Goal: Task Accomplishment & Management: Complete application form

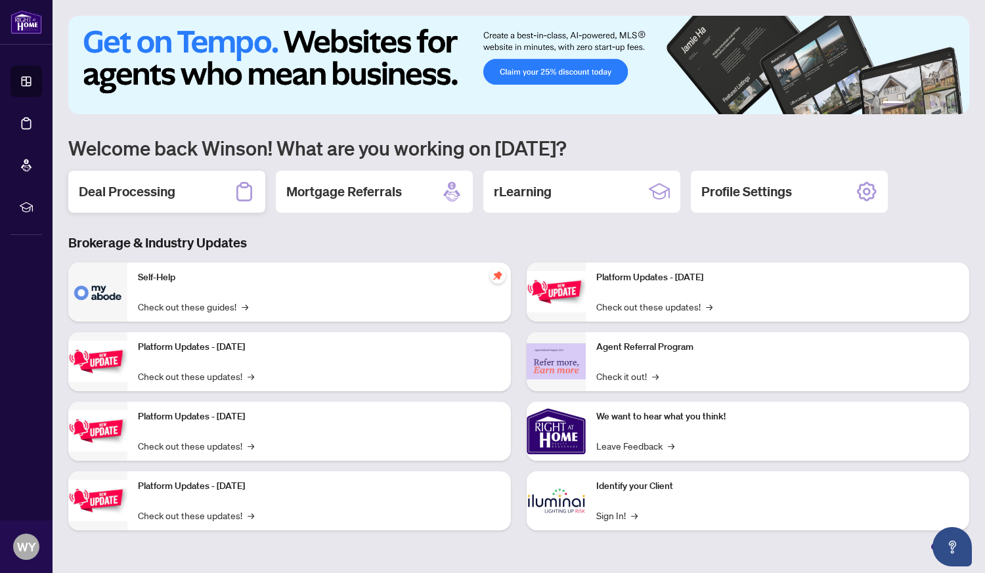
click at [127, 198] on h2 "Deal Processing" at bounding box center [127, 191] width 96 height 18
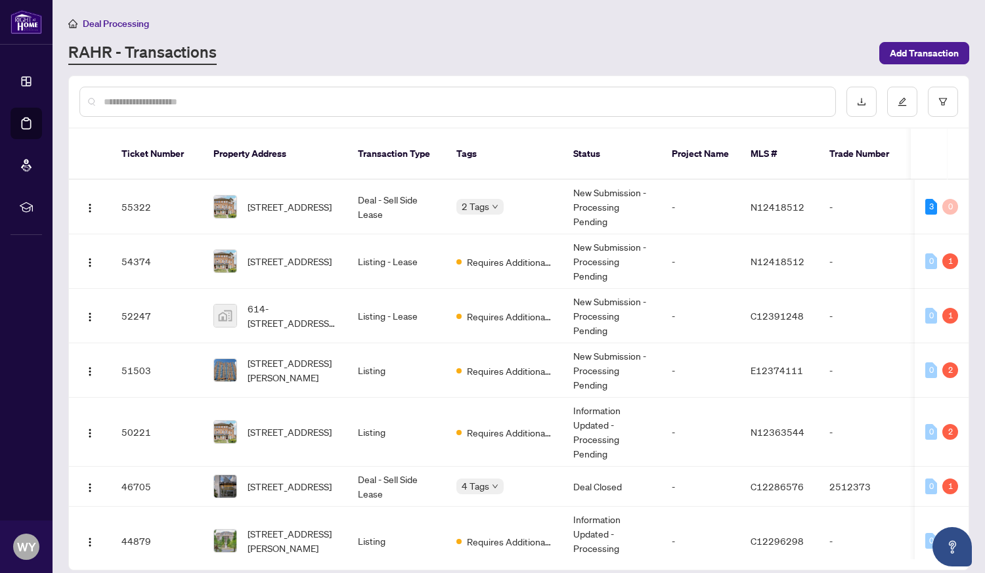
click at [268, 425] on span "[STREET_ADDRESS]" at bounding box center [289, 432] width 84 height 14
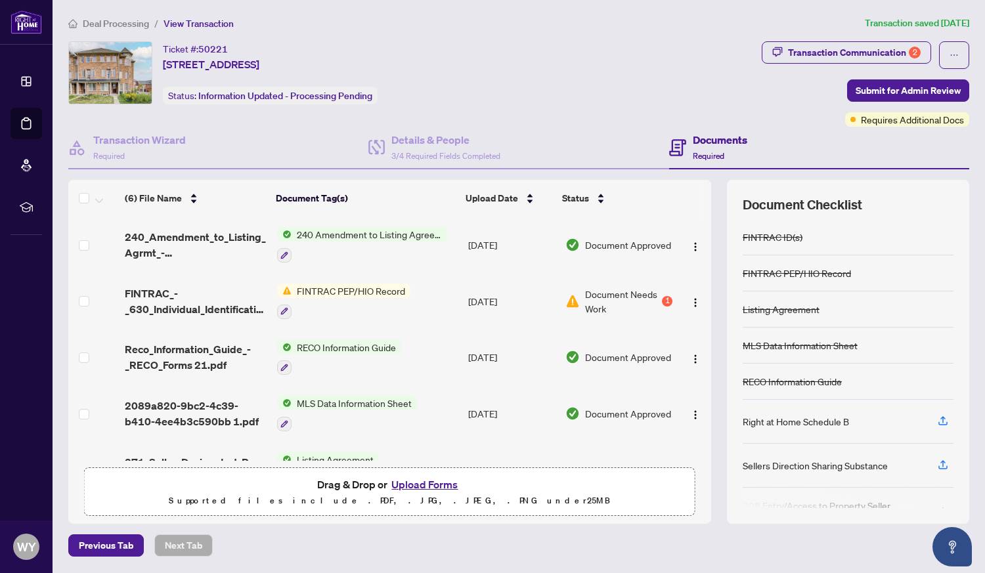
click at [714, 156] on span "Required" at bounding box center [709, 156] width 32 height 10
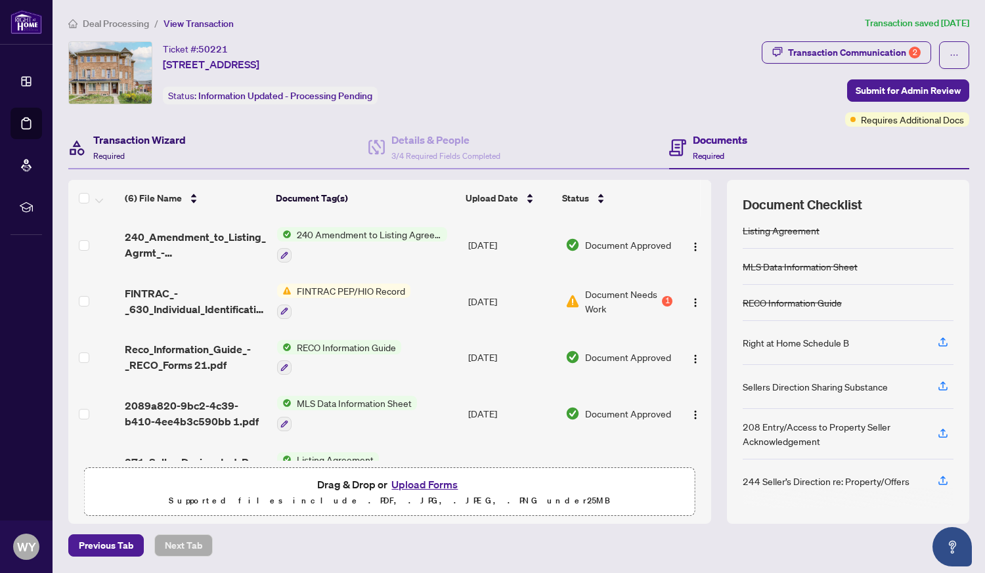
click at [135, 146] on h4 "Transaction Wizard" at bounding box center [139, 140] width 93 height 16
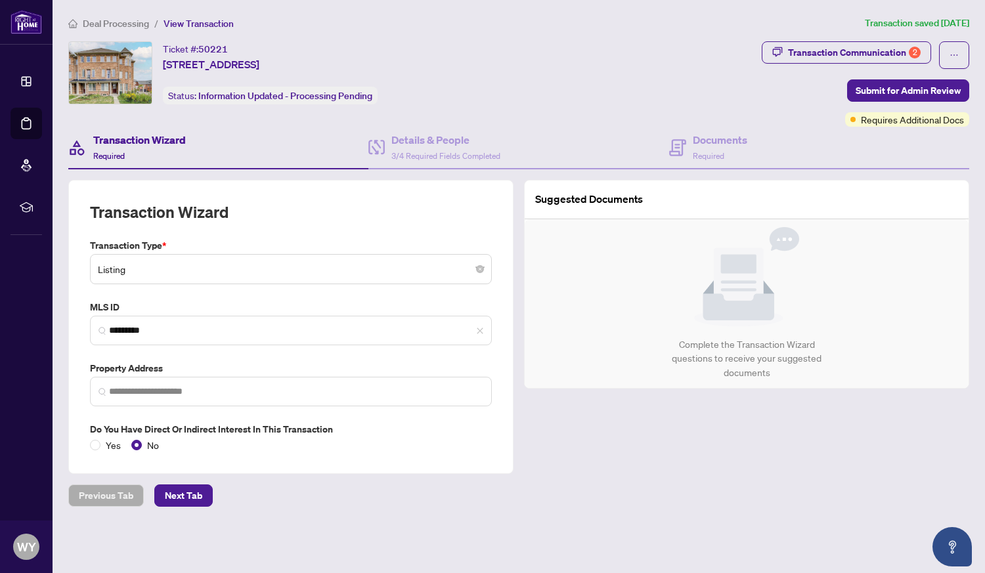
type input "**********"
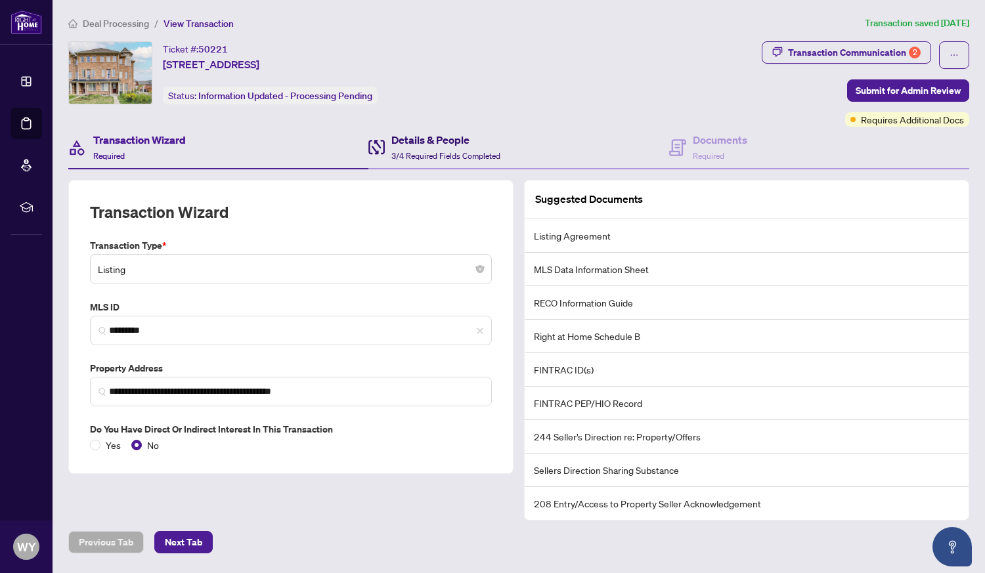
click at [437, 144] on h4 "Details & People" at bounding box center [445, 140] width 109 height 16
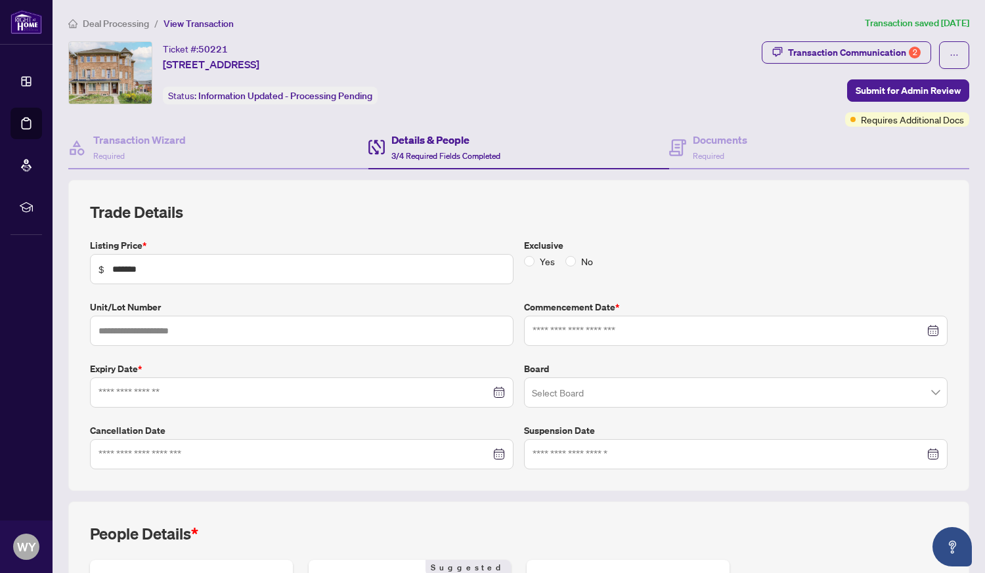
type input "**********"
click at [913, 453] on input at bounding box center [728, 454] width 392 height 14
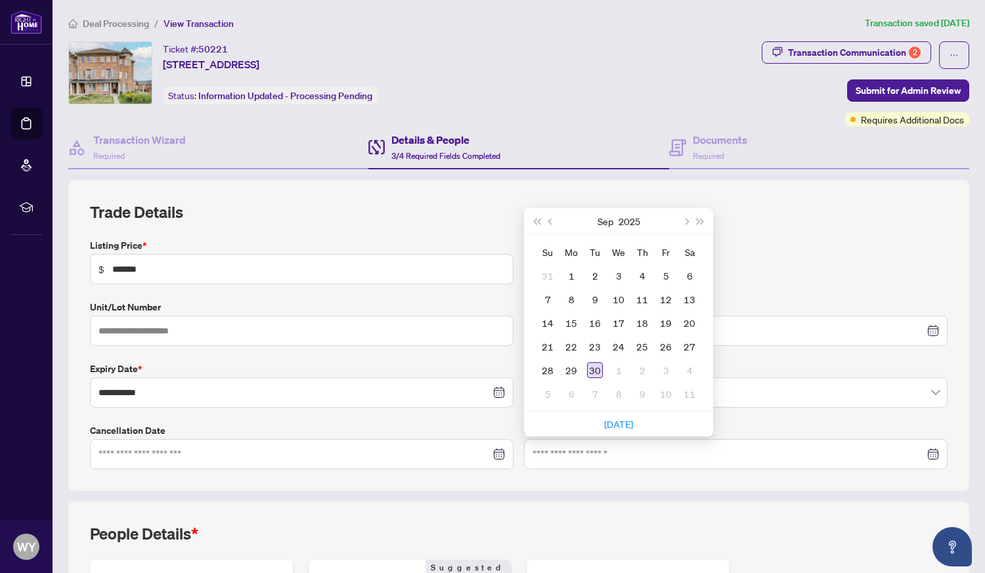
click at [591, 366] on div "30" at bounding box center [595, 370] width 16 height 16
type input "**********"
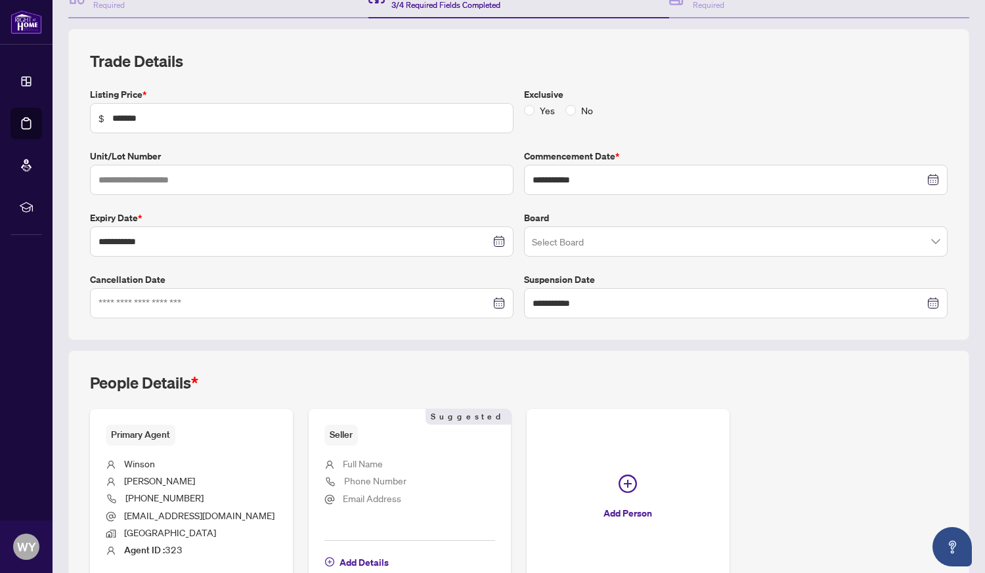
scroll to position [236, 0]
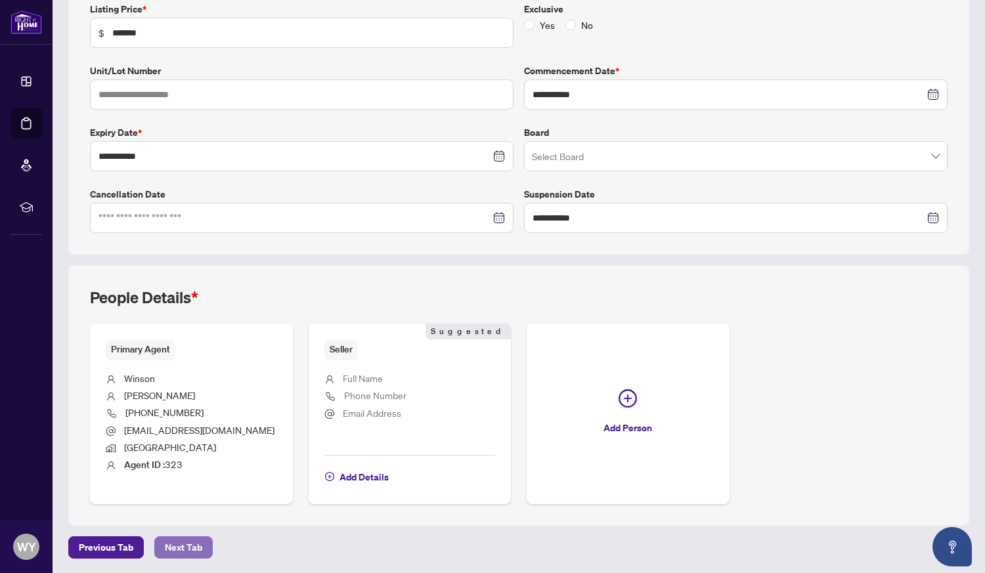
click at [169, 546] on span "Next Tab" at bounding box center [183, 547] width 37 height 21
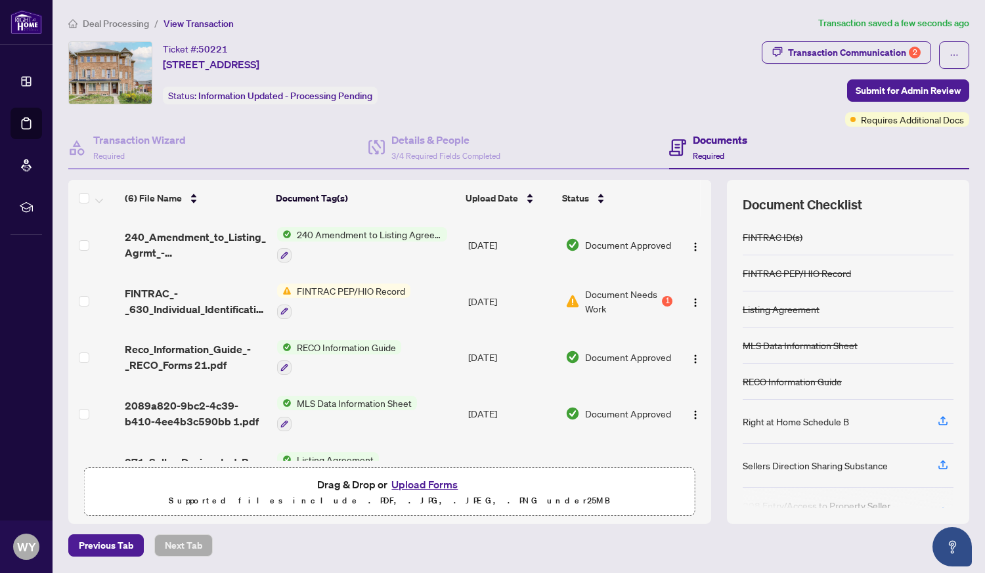
click at [426, 486] on button "Upload Forms" at bounding box center [424, 484] width 74 height 17
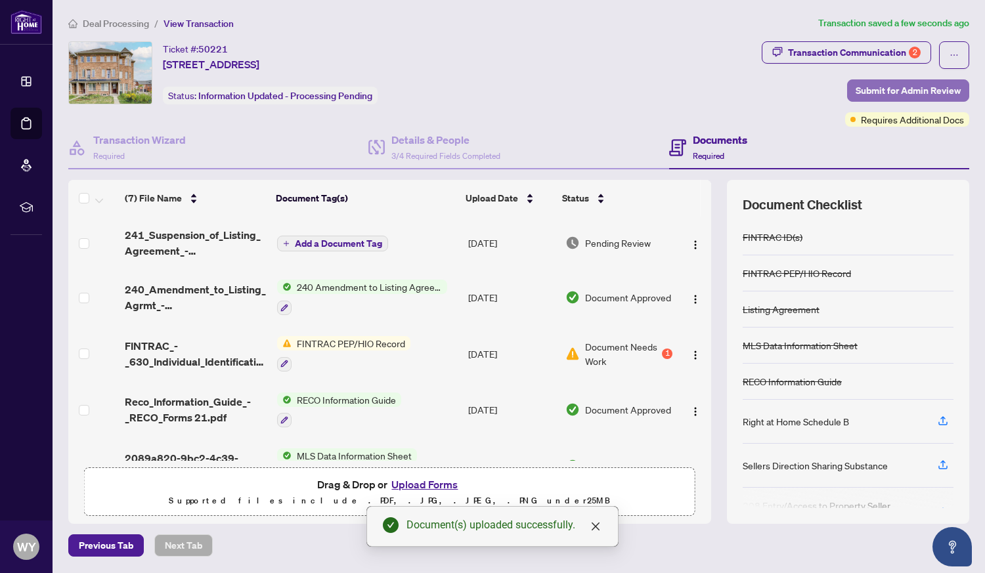
click at [913, 90] on span "Submit for Admin Review" at bounding box center [907, 90] width 105 height 21
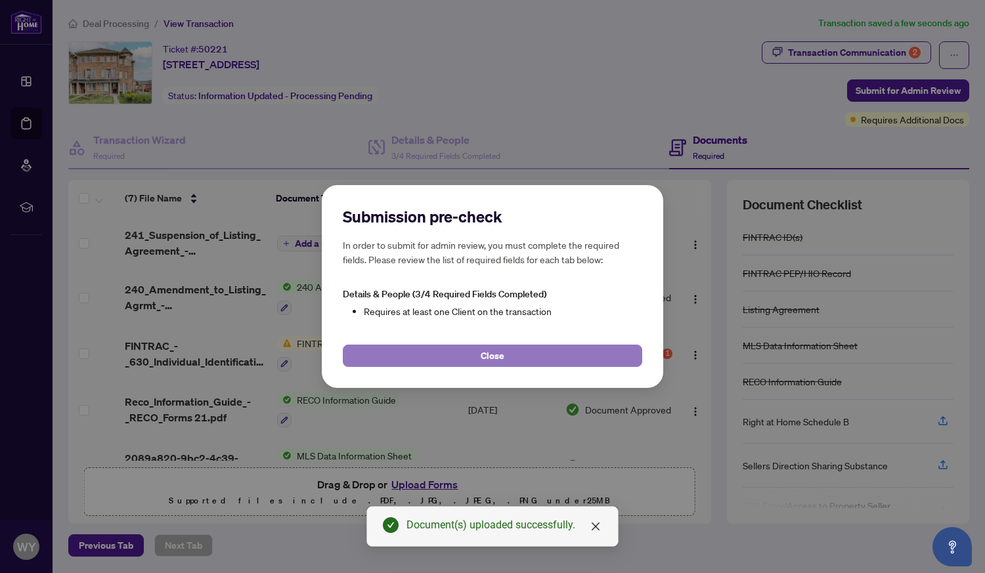
click at [509, 365] on button "Close" at bounding box center [492, 356] width 299 height 22
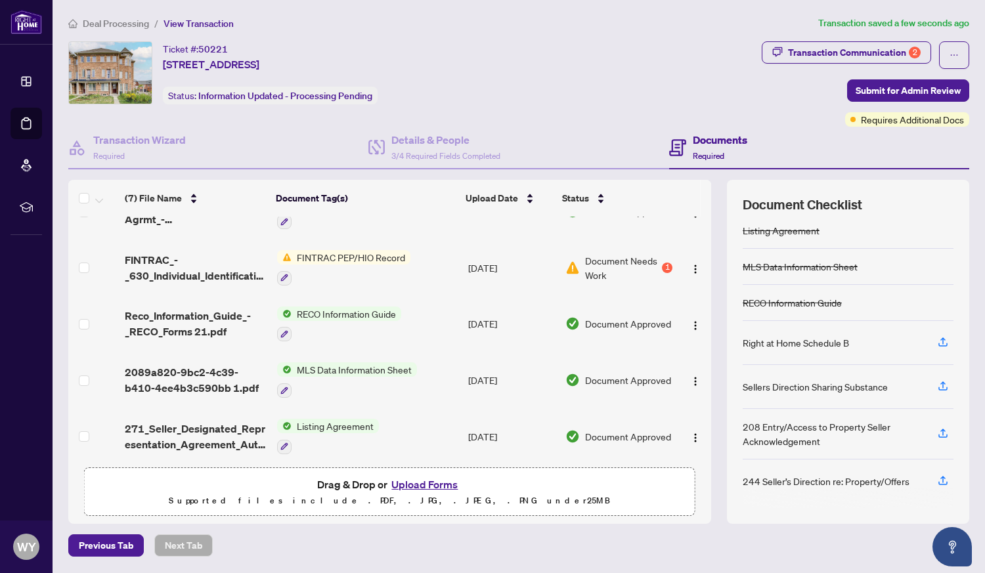
scroll to position [86, 0]
click at [905, 93] on span "Submit for Admin Review" at bounding box center [907, 90] width 105 height 21
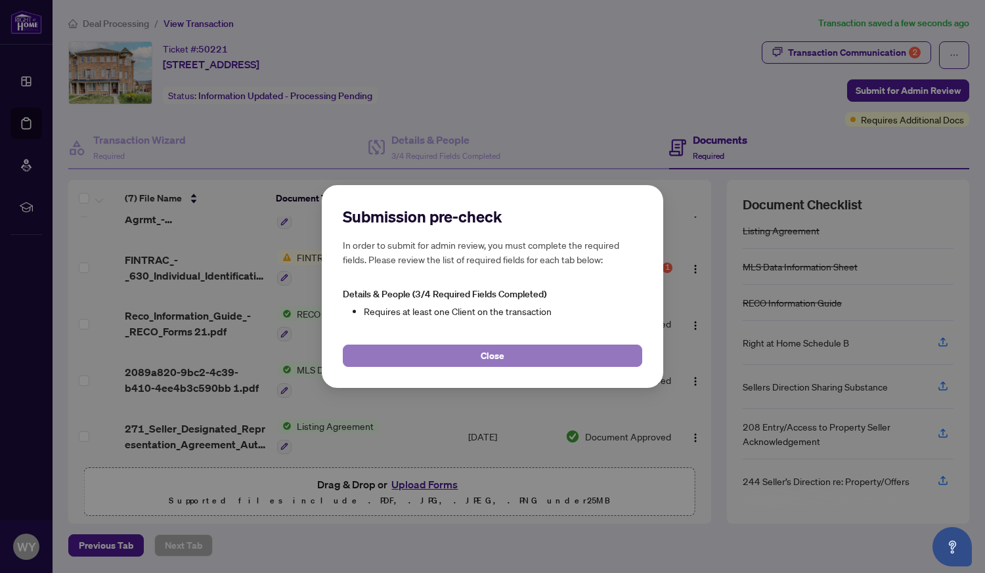
click at [511, 365] on button "Close" at bounding box center [492, 356] width 299 height 22
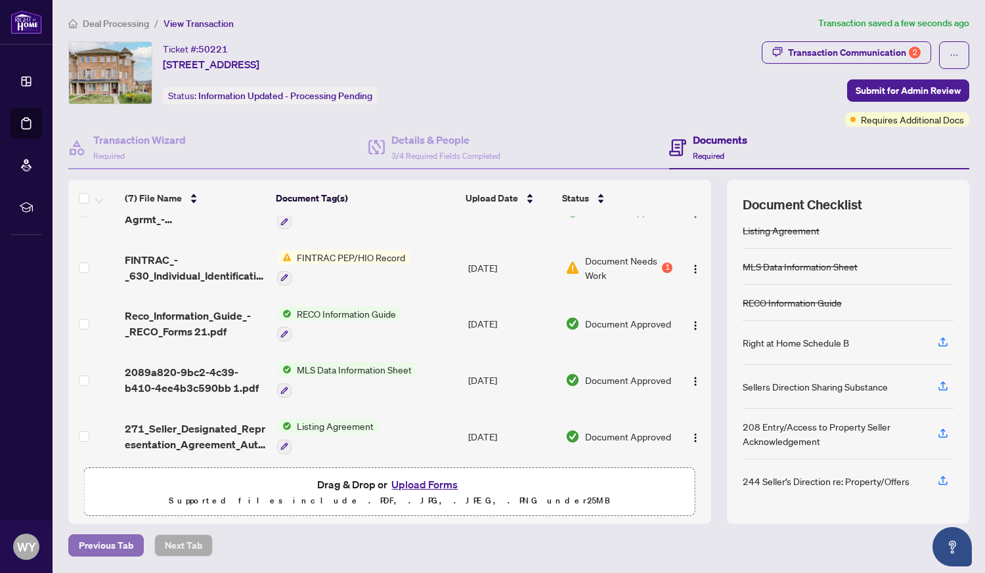
click at [100, 553] on span "Previous Tab" at bounding box center [106, 545] width 54 height 21
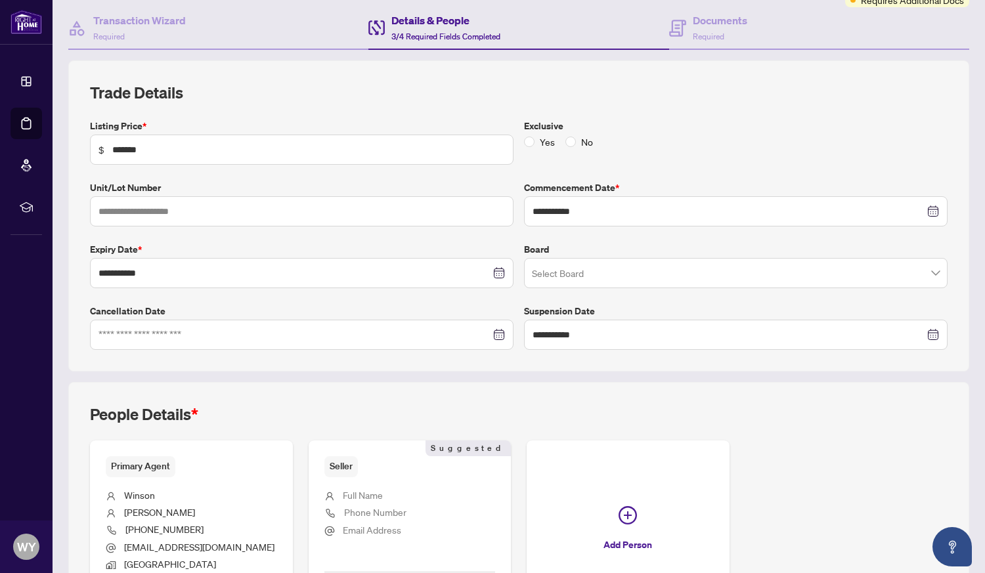
scroll to position [124, 0]
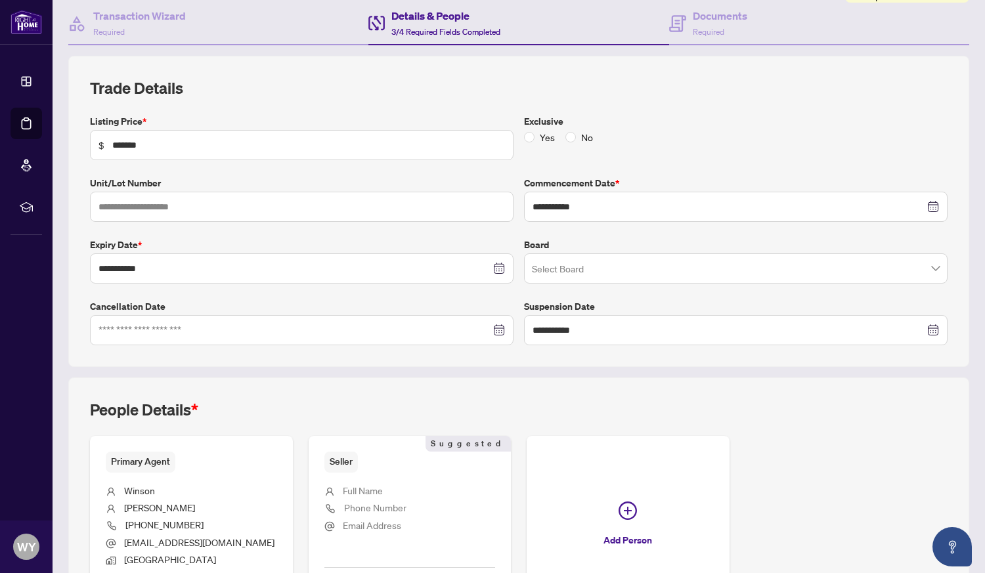
click at [341, 464] on span "Seller" at bounding box center [340, 462] width 33 height 20
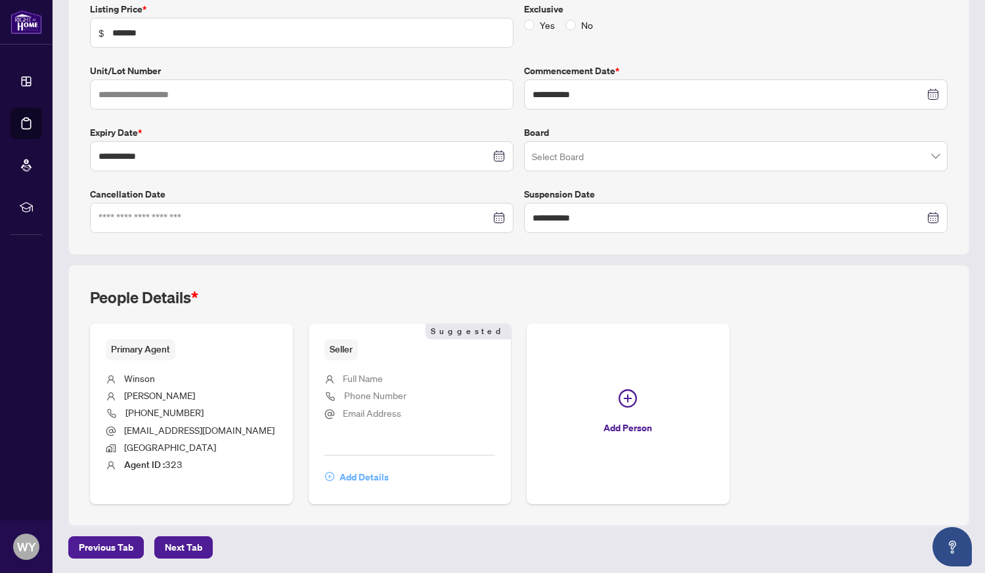
click at [361, 476] on span "Add Details" at bounding box center [363, 477] width 49 height 21
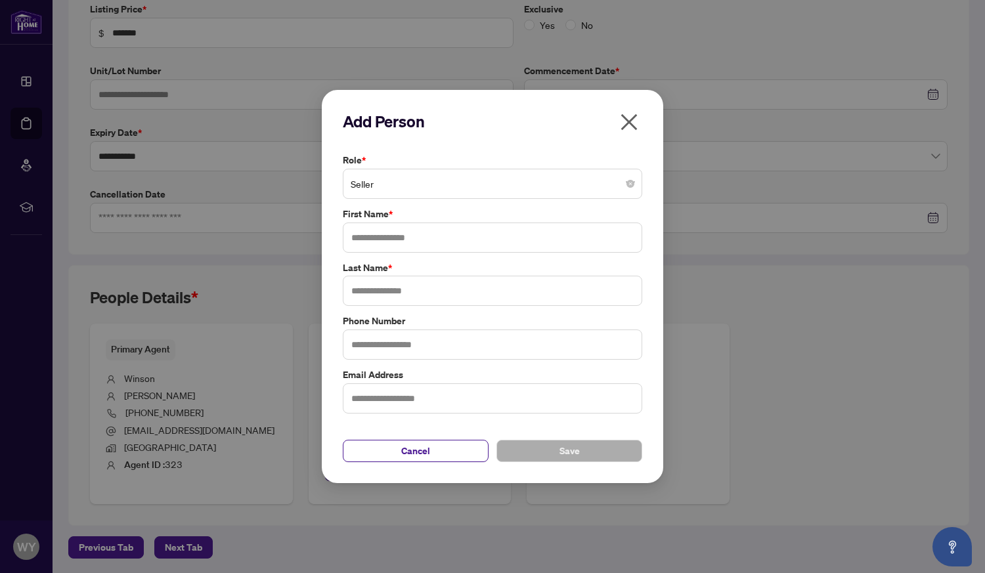
click at [376, 182] on span "Seller" at bounding box center [493, 183] width 284 height 25
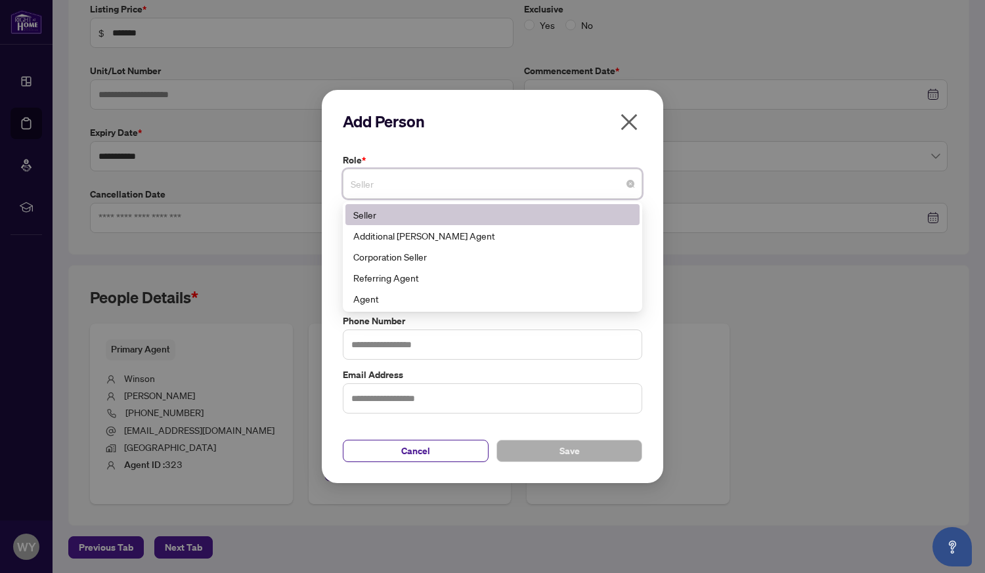
click at [560, 128] on h2 "Add Person" at bounding box center [492, 121] width 299 height 21
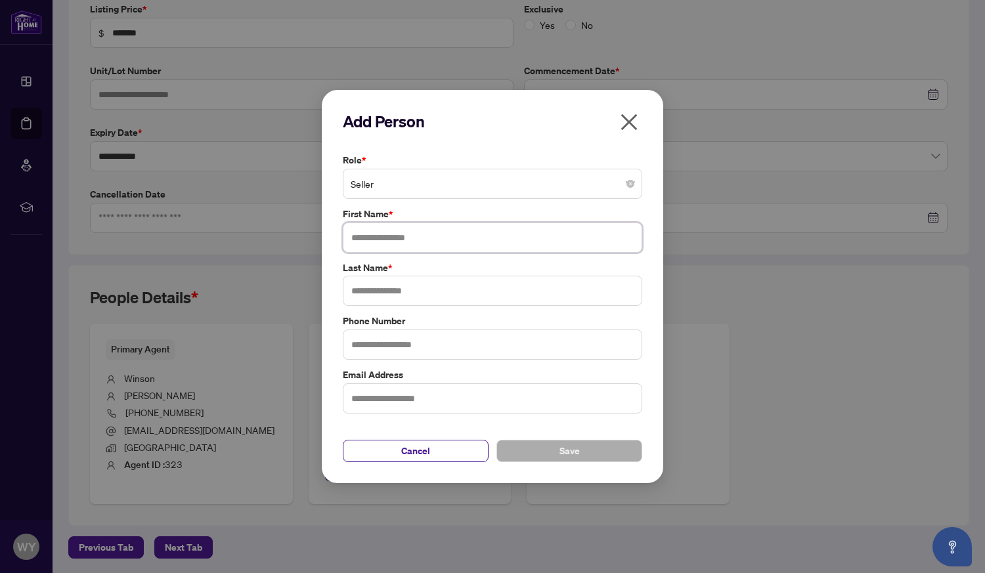
click at [432, 239] on input "text" at bounding box center [492, 238] width 299 height 30
type input "*****"
click at [375, 286] on input "text" at bounding box center [492, 291] width 299 height 30
type input "***"
click at [398, 343] on input "text" at bounding box center [492, 345] width 299 height 30
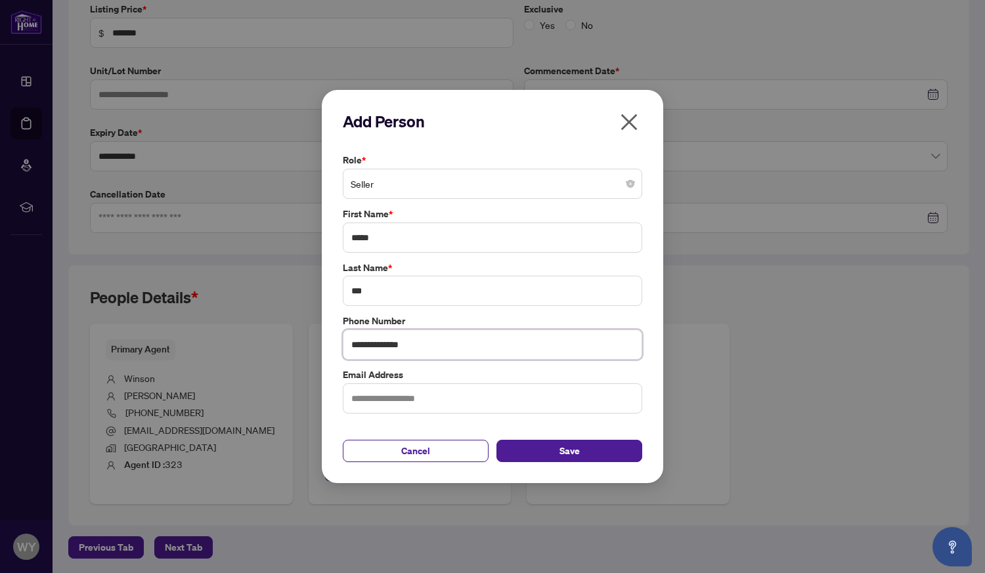
type input "**********"
click at [408, 403] on input "text" at bounding box center [492, 398] width 299 height 30
type input "**********"
click at [574, 452] on span "Save" at bounding box center [569, 450] width 20 height 21
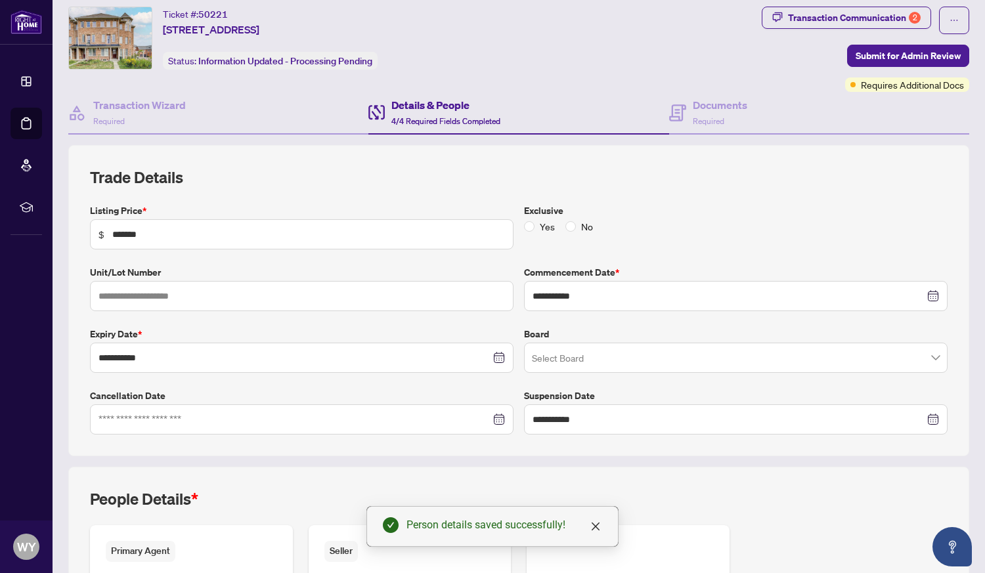
scroll to position [0, 0]
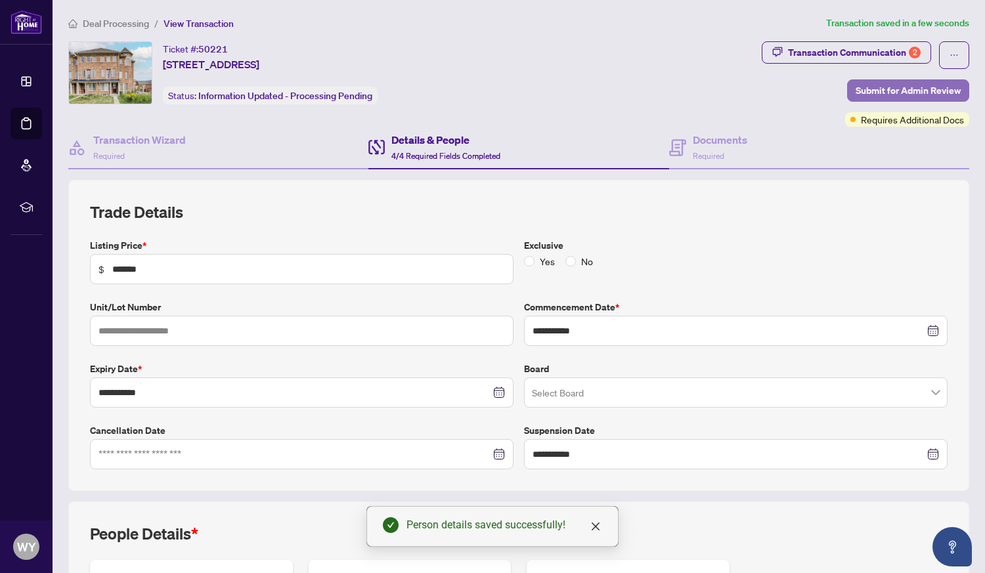
click at [895, 90] on span "Submit for Admin Review" at bounding box center [907, 90] width 105 height 21
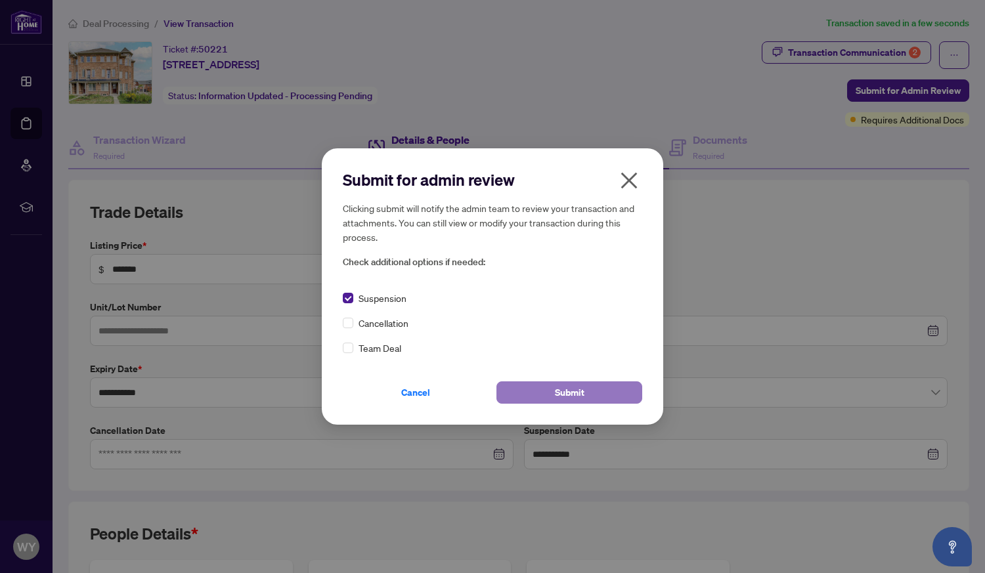
click at [575, 390] on span "Submit" at bounding box center [570, 392] width 30 height 21
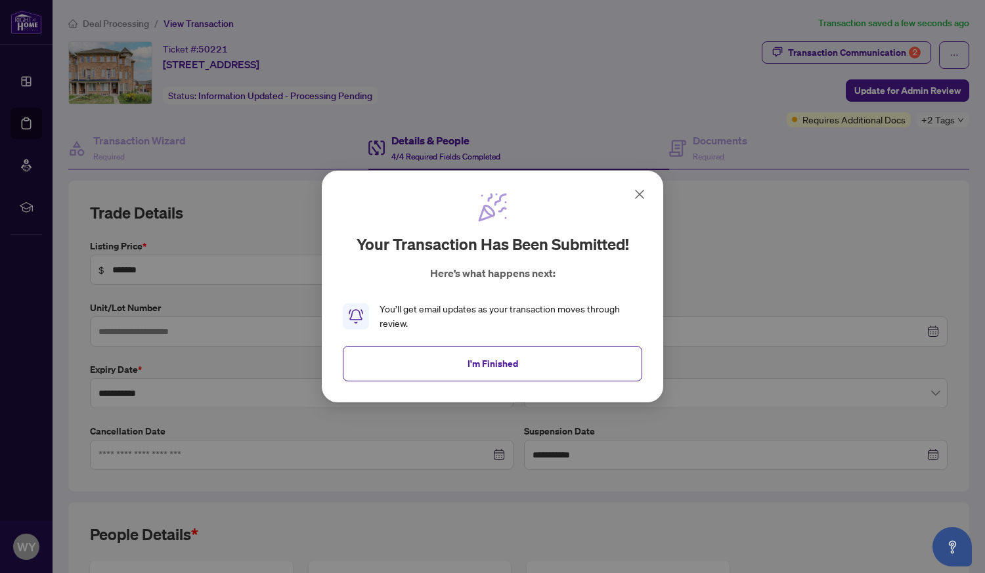
click at [635, 192] on icon at bounding box center [640, 194] width 16 height 16
